Goal: Navigation & Orientation: Understand site structure

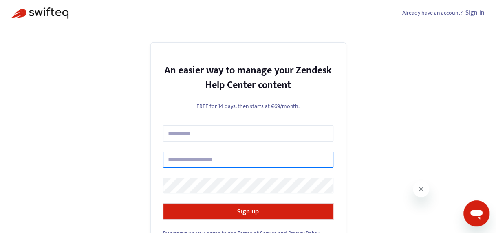
type input "**********"
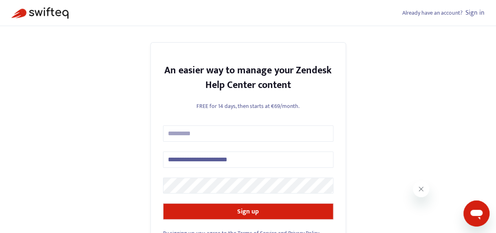
click at [473, 11] on link "Sign in" at bounding box center [474, 12] width 19 height 11
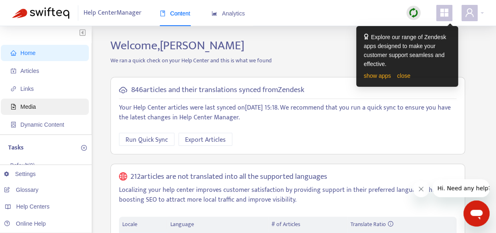
click at [27, 108] on span "Media" at bounding box center [27, 106] width 15 height 7
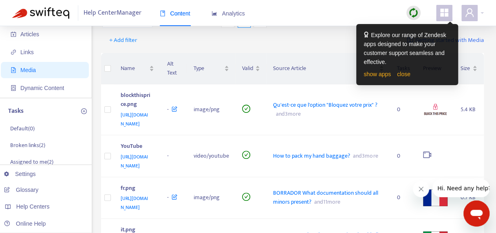
scroll to position [35, 0]
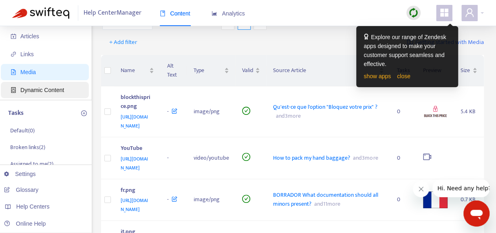
click at [46, 91] on span "Dynamic Content" at bounding box center [42, 90] width 44 height 7
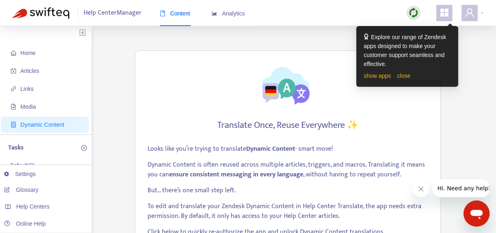
click at [28, 110] on span "Media" at bounding box center [27, 106] width 15 height 7
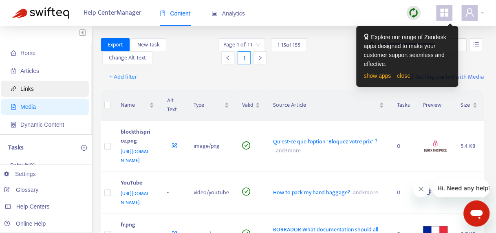
click at [26, 91] on span "Links" at bounding box center [26, 89] width 13 height 7
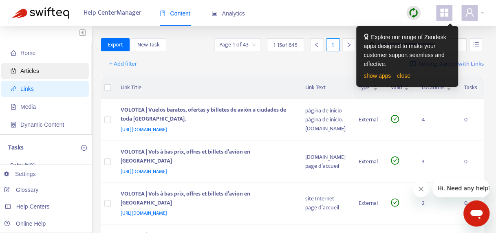
click at [23, 68] on span "Articles" at bounding box center [29, 71] width 19 height 7
